Goal: Information Seeking & Learning: Learn about a topic

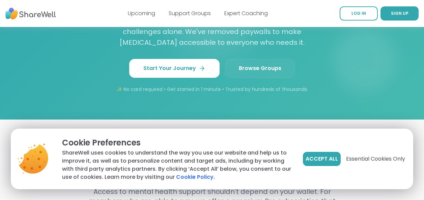
scroll to position [674, 0]
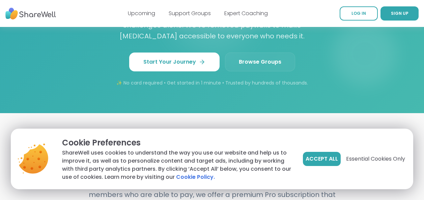
click at [270, 58] on span "Browse Groups" at bounding box center [260, 62] width 42 height 8
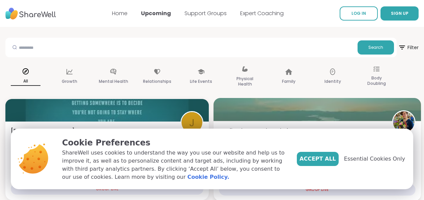
click at [327, 159] on span "Accept All" at bounding box center [317, 159] width 36 height 8
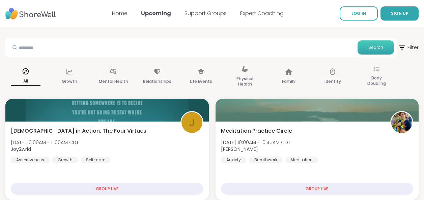
click at [367, 49] on button "Search" at bounding box center [375, 47] width 36 height 14
click at [21, 47] on input "text" at bounding box center [181, 46] width 347 height 13
type input "**********"
